Goal: Information Seeking & Learning: Learn about a topic

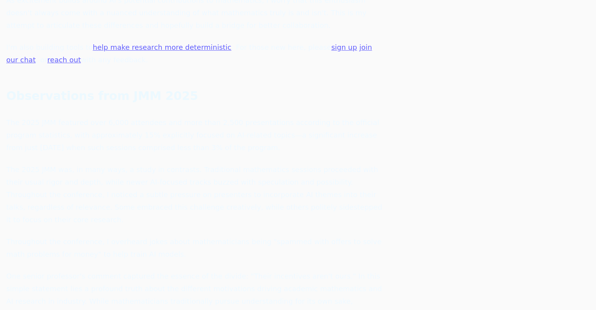
scroll to position [307, 0]
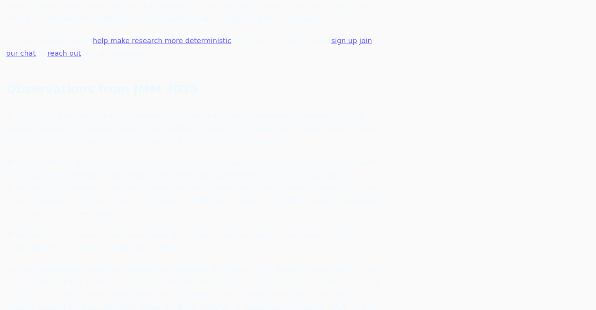
drag, startPoint x: 528, startPoint y: 110, endPoint x: 518, endPoint y: 106, distance: 11.1
drag, startPoint x: 518, startPoint y: 106, endPoint x: 552, endPoint y: 101, distance: 34.8
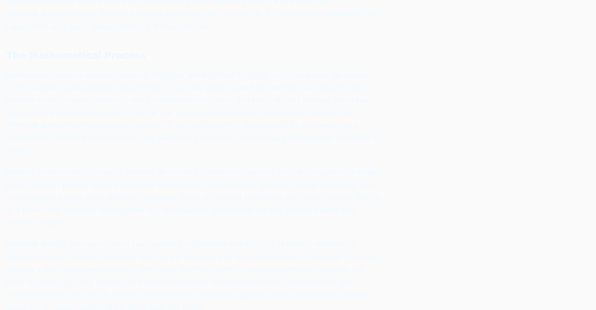
scroll to position [1967, 0]
drag, startPoint x: 443, startPoint y: 235, endPoint x: 391, endPoint y: 233, distance: 52.1
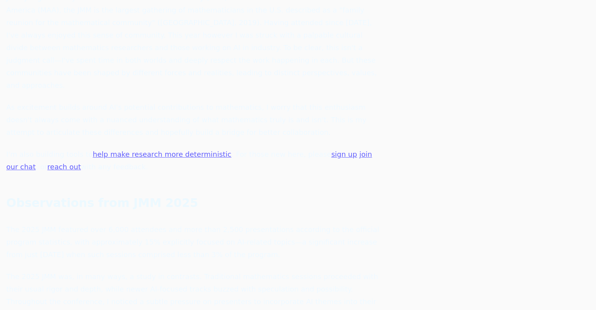
scroll to position [0, 0]
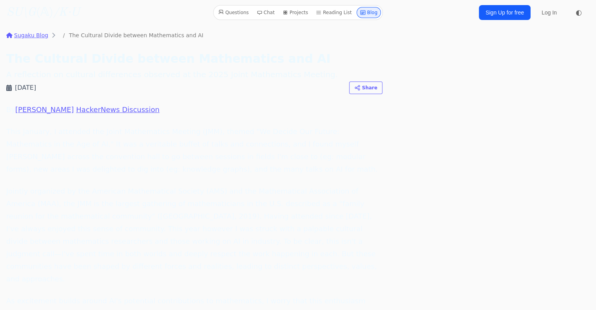
click at [363, 89] on div "Share Copy link Twitter Facebook LinkedIn Email Bluesky [GEOGRAPHIC_DATA]" at bounding box center [365, 87] width 33 height 13
click at [357, 75] on h2 "A reflection on cultural differences observed at the 2025 Joint Mathematics Mee…" at bounding box center [194, 74] width 376 height 11
click at [292, 105] on p "By [PERSON_NAME] . HackerNews Discussion" at bounding box center [194, 109] width 376 height 13
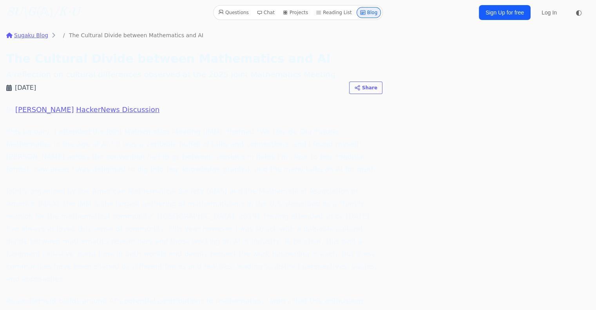
click at [292, 105] on p "By [PERSON_NAME] . HackerNews Discussion" at bounding box center [194, 109] width 376 height 13
click at [281, 69] on h2 "A reflection on cultural differences observed at the 2025 Joint Mathematics Mee…" at bounding box center [194, 74] width 376 height 11
